Goal: Task Accomplishment & Management: Use online tool/utility

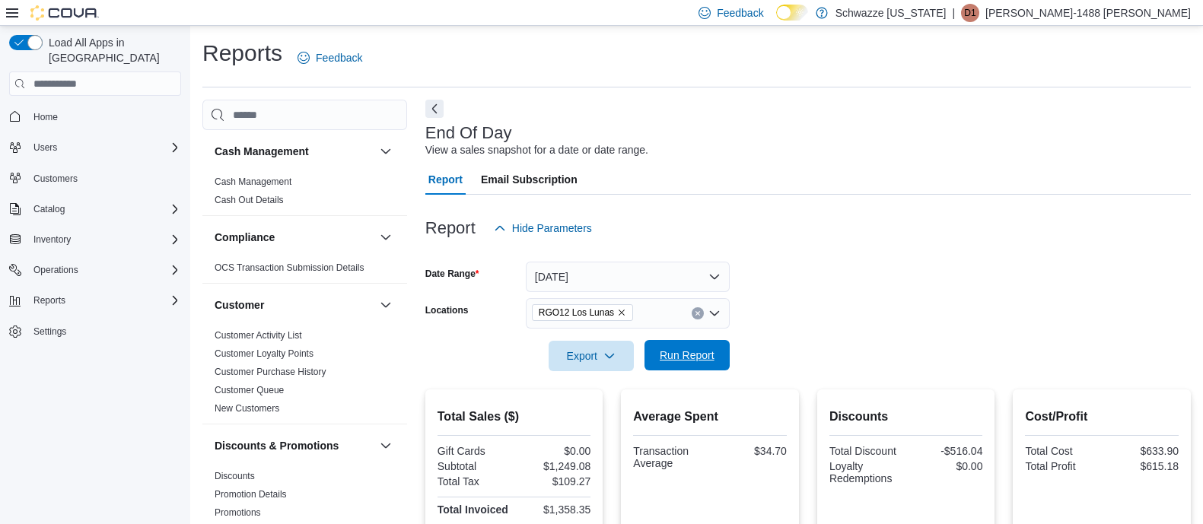
scroll to position [151, 0]
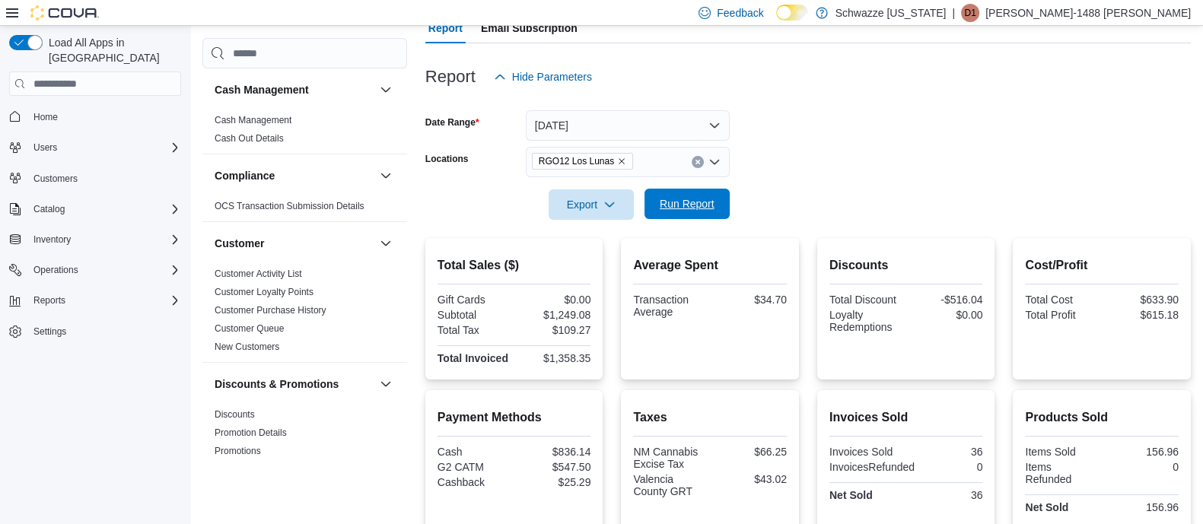
click at [695, 203] on span "Run Report" at bounding box center [687, 203] width 55 height 15
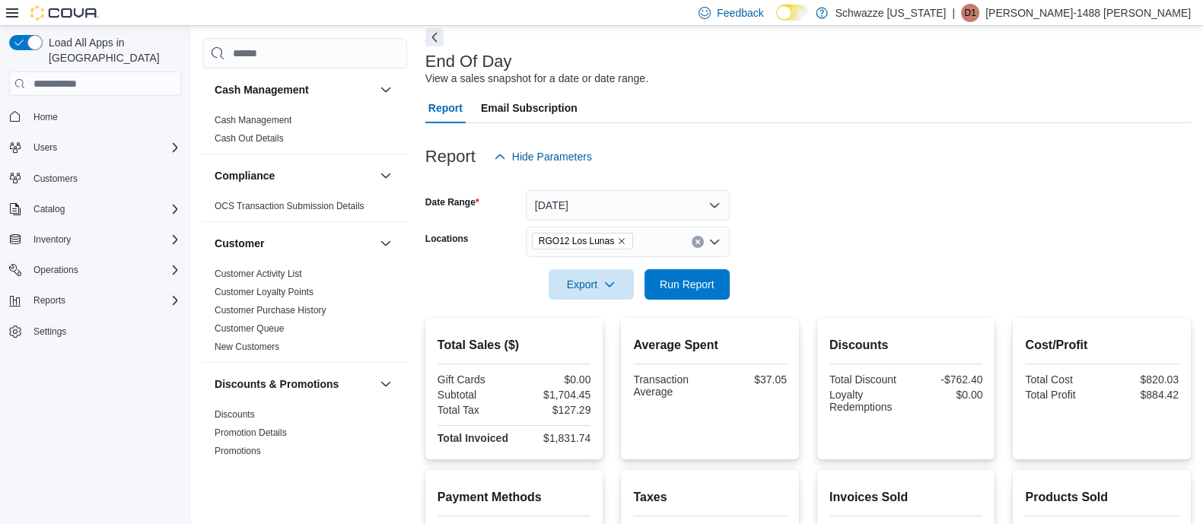
scroll to position [56, 0]
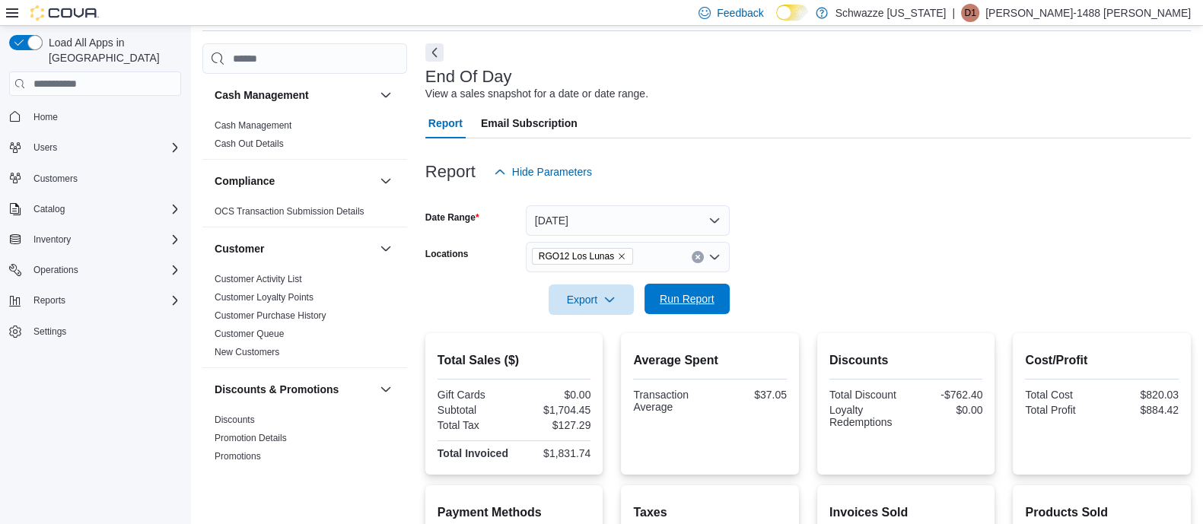
click at [704, 298] on span "Run Report" at bounding box center [687, 298] width 55 height 15
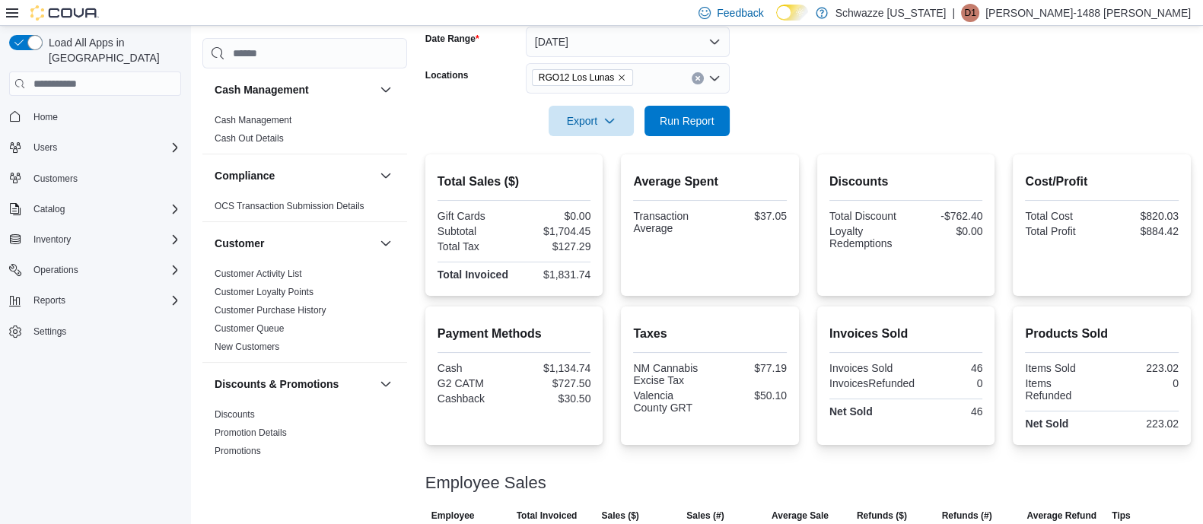
scroll to position [151, 0]
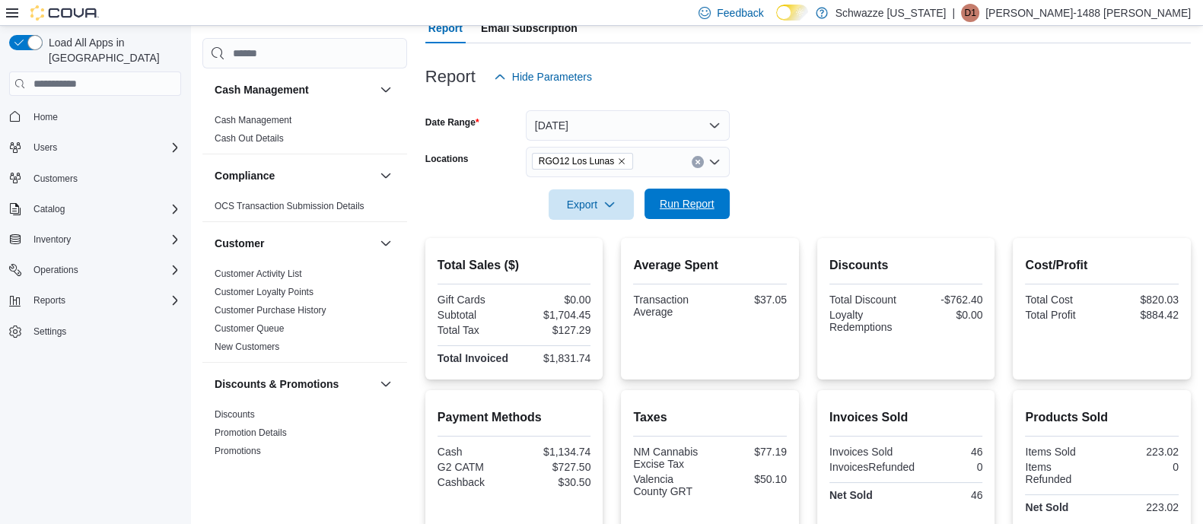
click at [656, 203] on span "Run Report" at bounding box center [687, 204] width 67 height 30
click at [696, 196] on span "Run Report" at bounding box center [687, 204] width 67 height 30
click at [679, 203] on span "Run Report" at bounding box center [687, 203] width 55 height 15
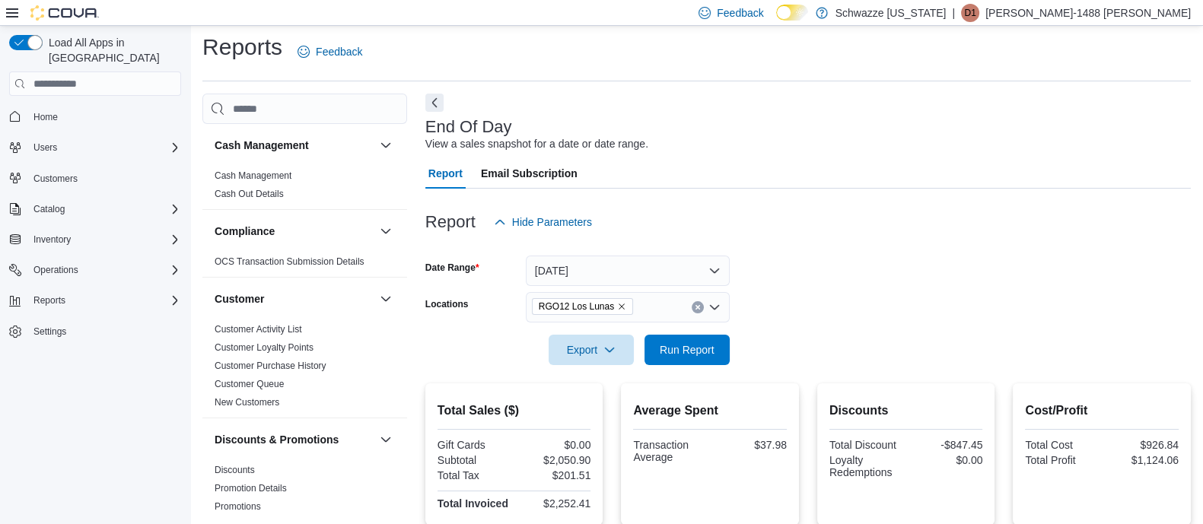
scroll to position [0, 0]
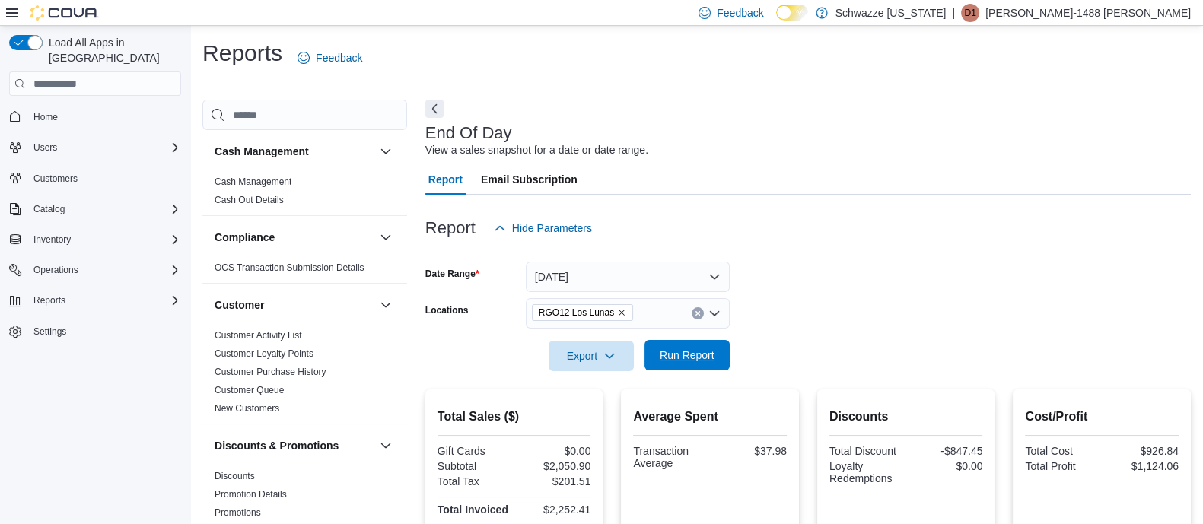
click at [689, 353] on span "Run Report" at bounding box center [687, 355] width 55 height 15
